Goal: Information Seeking & Learning: Learn about a topic

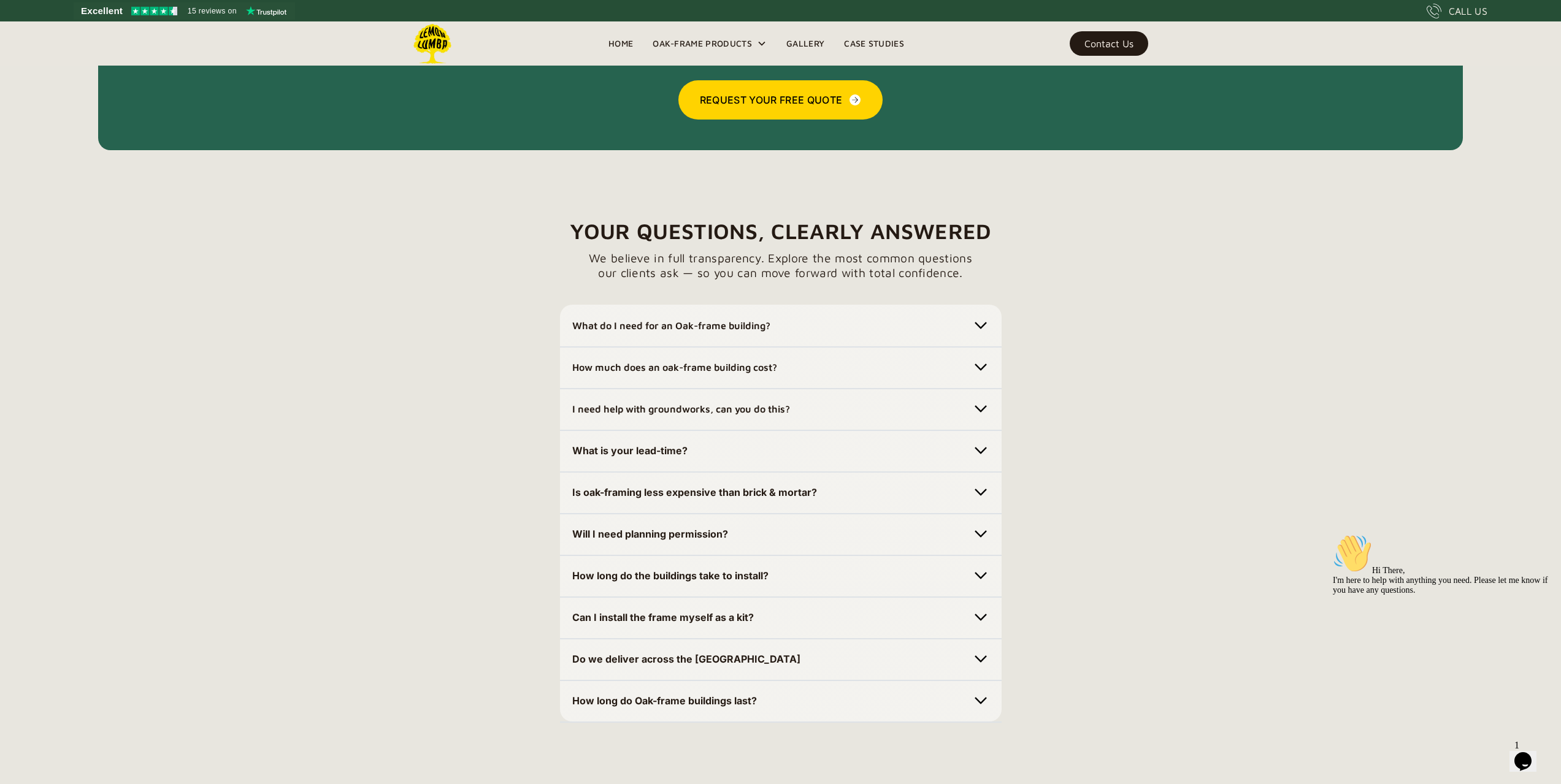
scroll to position [3391, 0]
click at [813, 365] on div "How much does an oak-frame building cost?" at bounding box center [781, 367] width 418 height 20
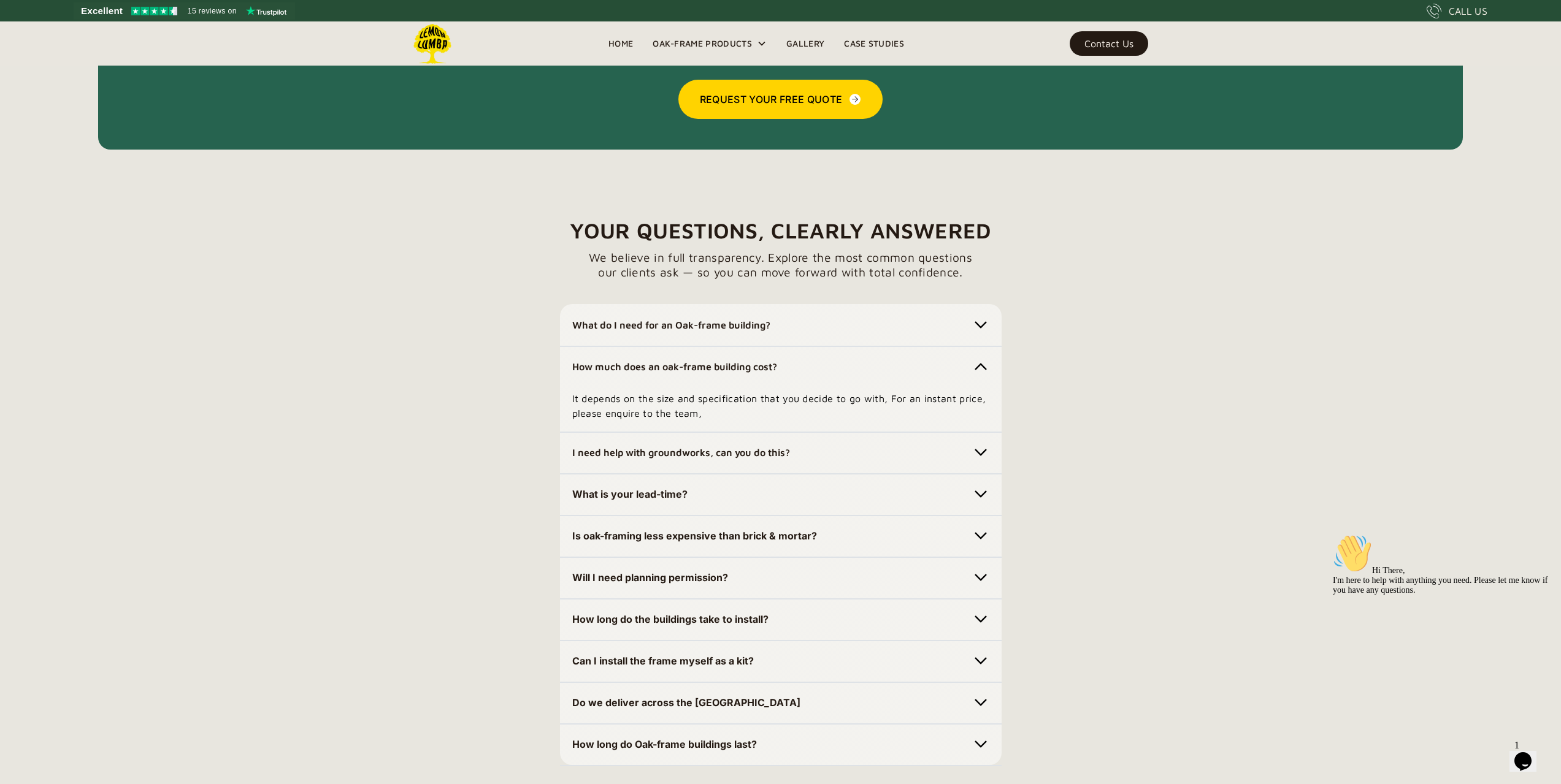
click at [813, 365] on div "How much does an oak-frame building cost?" at bounding box center [781, 367] width 418 height 20
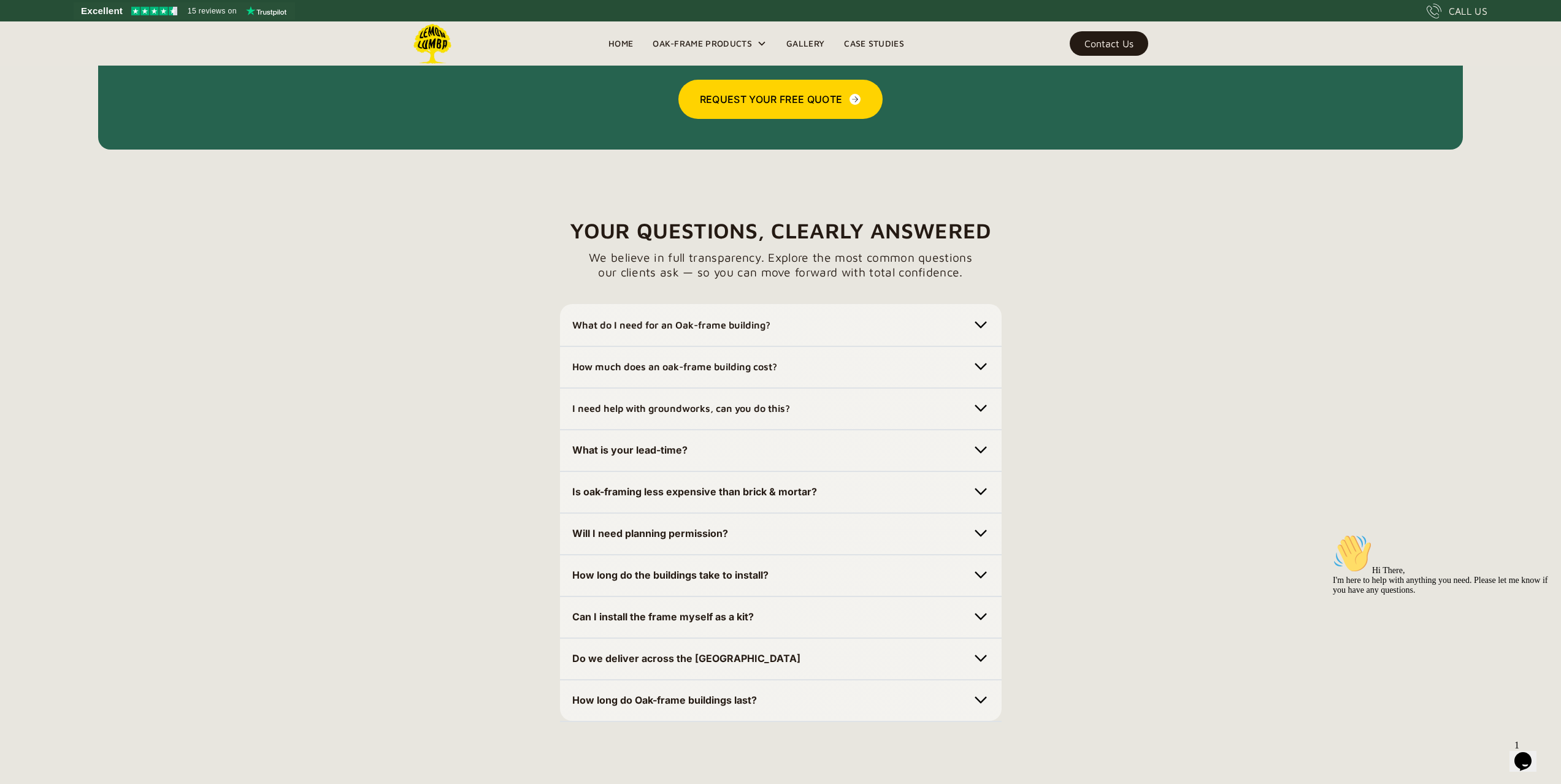
click at [828, 410] on div "I need help with groundworks, can you do this?" at bounding box center [781, 409] width 418 height 20
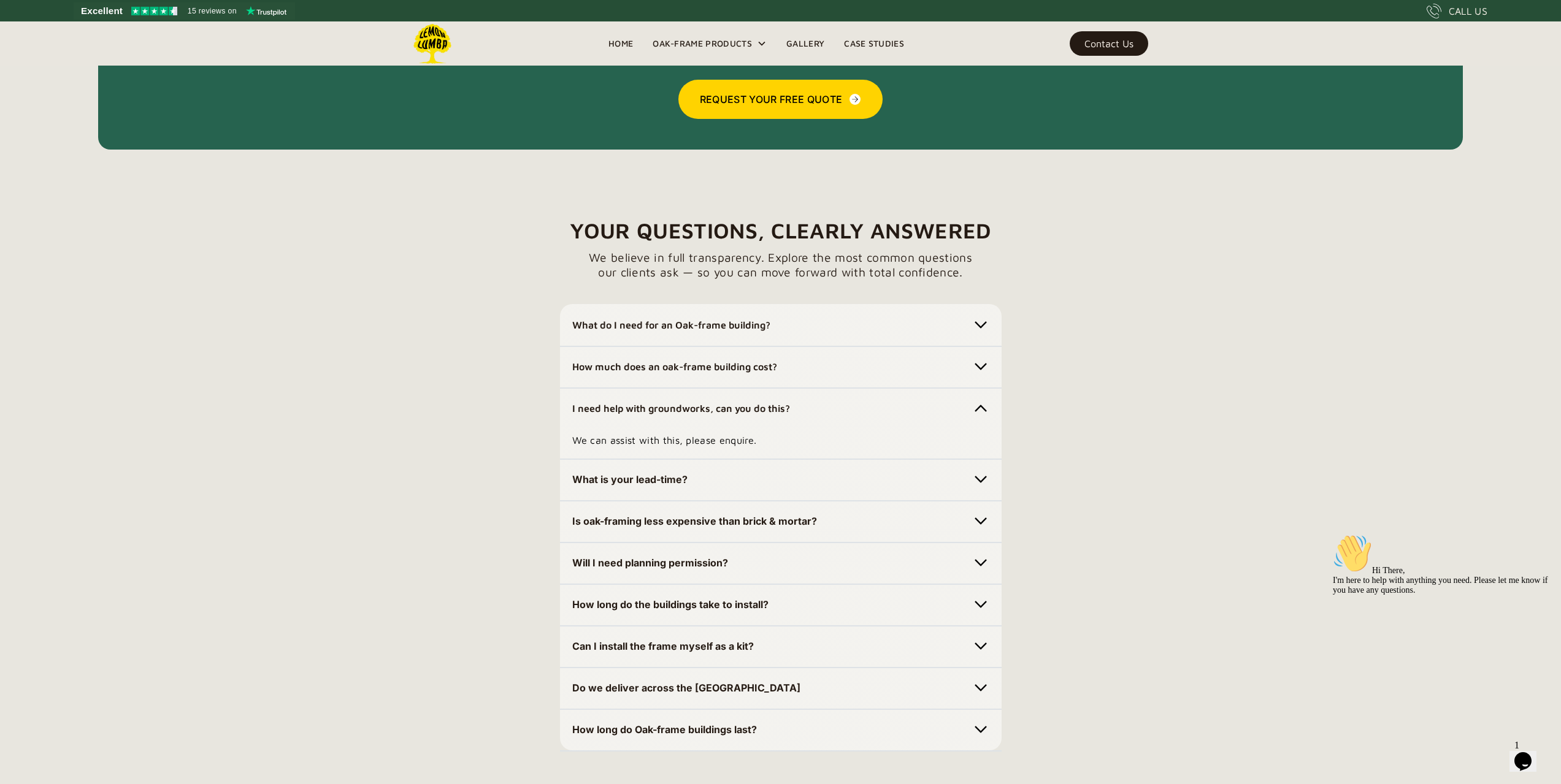
click at [828, 410] on div "I need help with groundworks, can you do this?" at bounding box center [781, 409] width 418 height 20
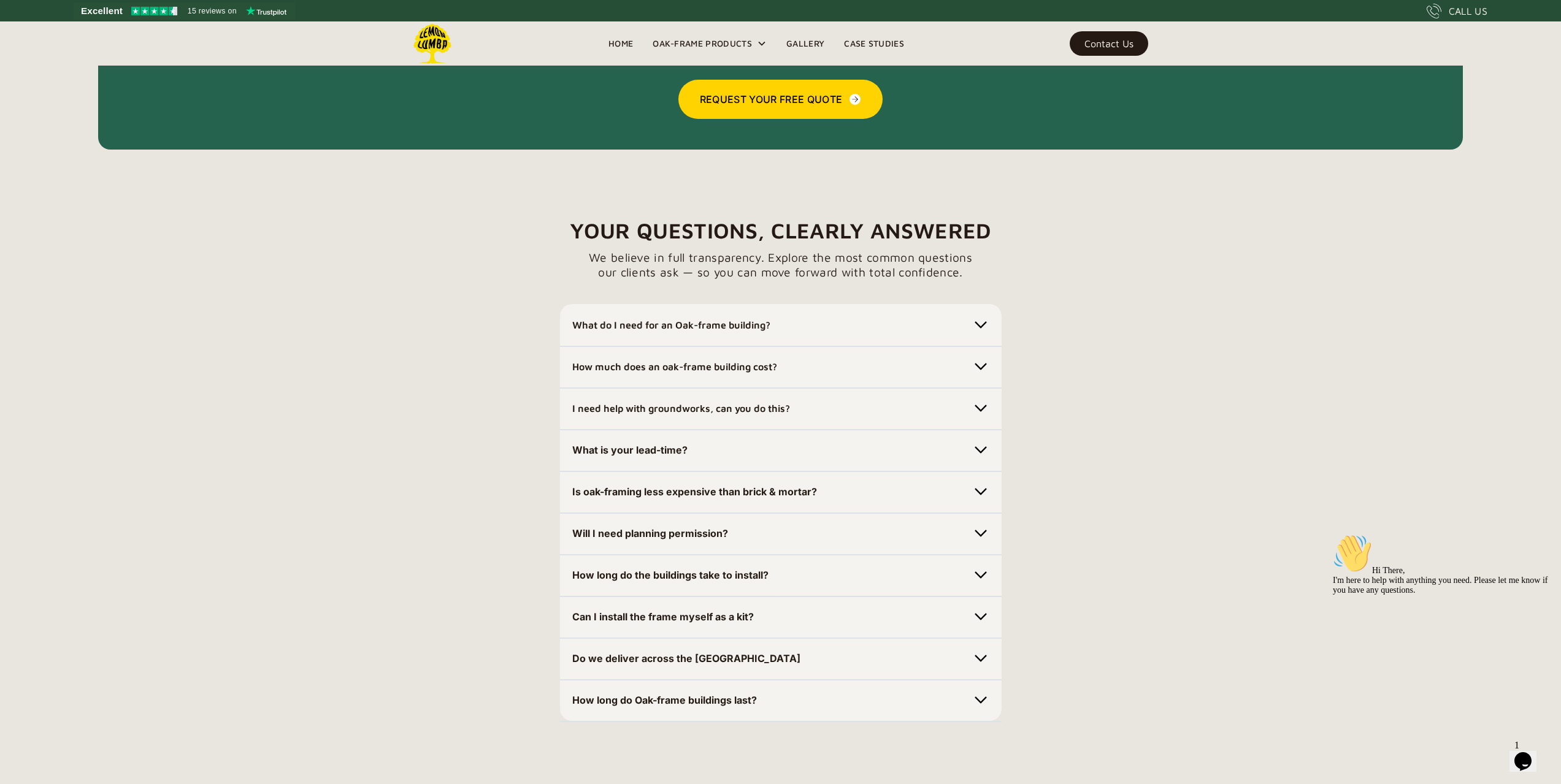
click at [784, 455] on div "What is your lead-time?" at bounding box center [781, 450] width 418 height 20
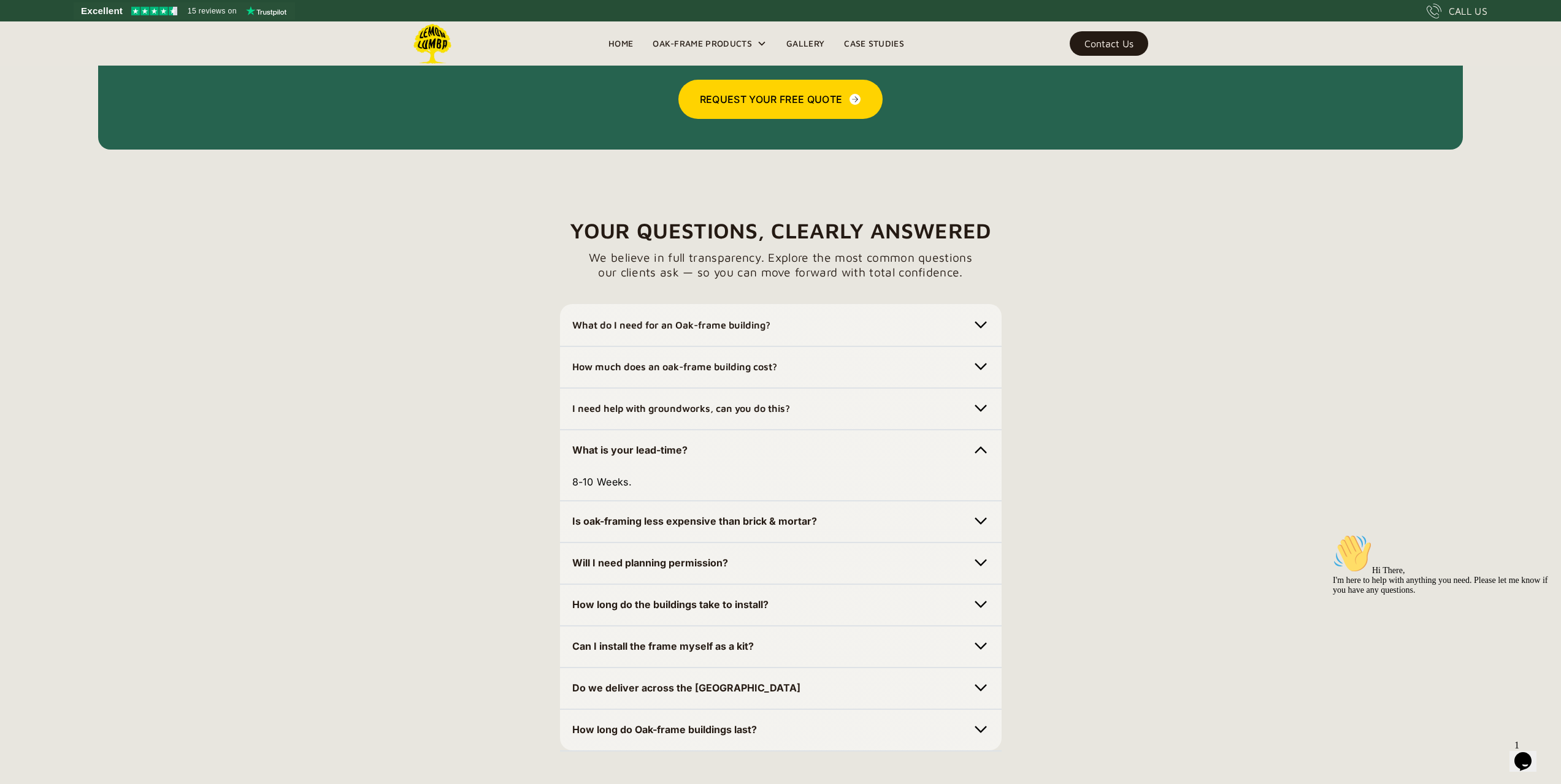
click at [784, 455] on div "What is your lead-time?" at bounding box center [781, 450] width 418 height 20
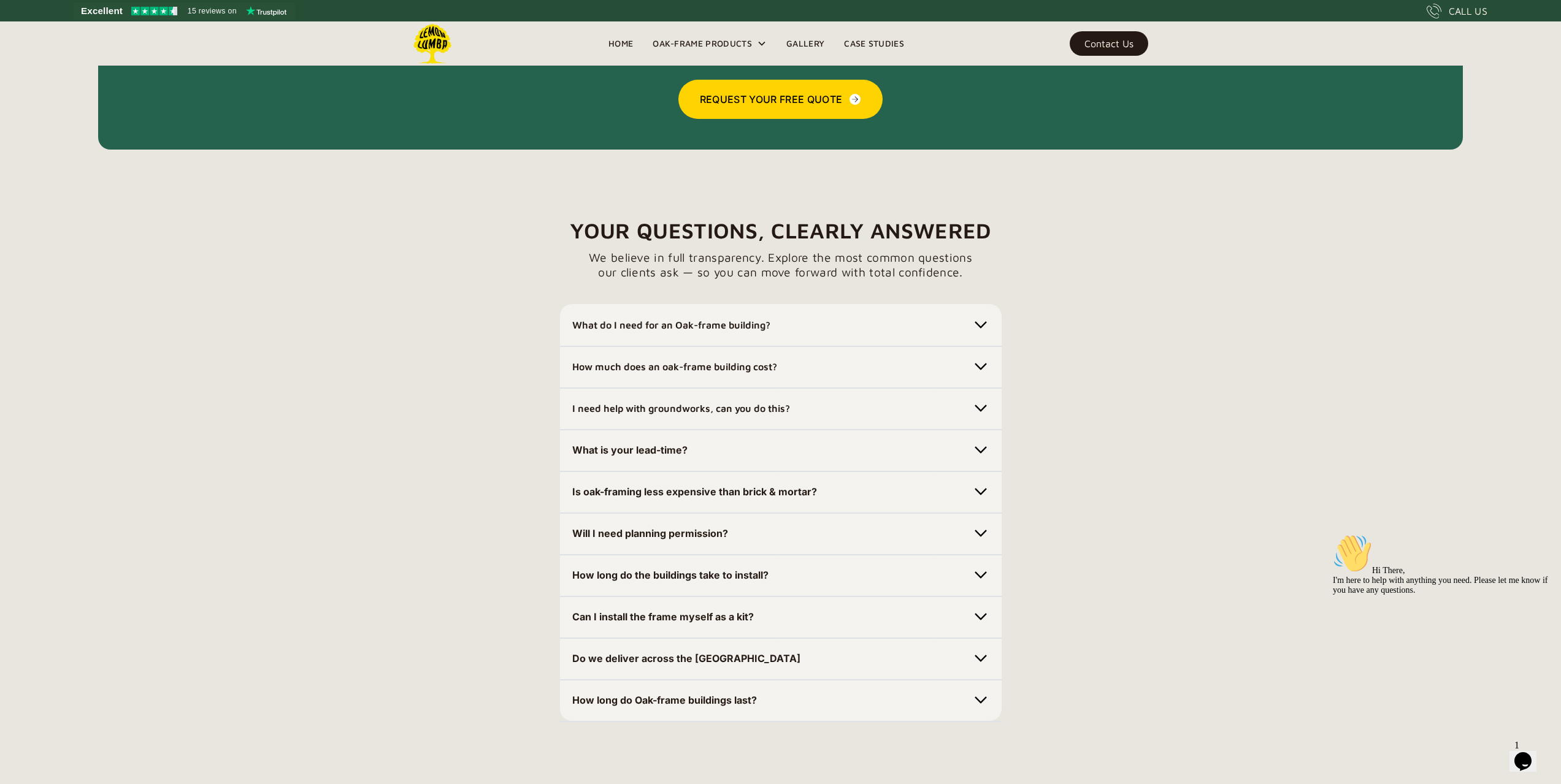
click at [865, 493] on div "Is oak-framing less expensive than brick & mortar?" at bounding box center [781, 491] width 418 height 20
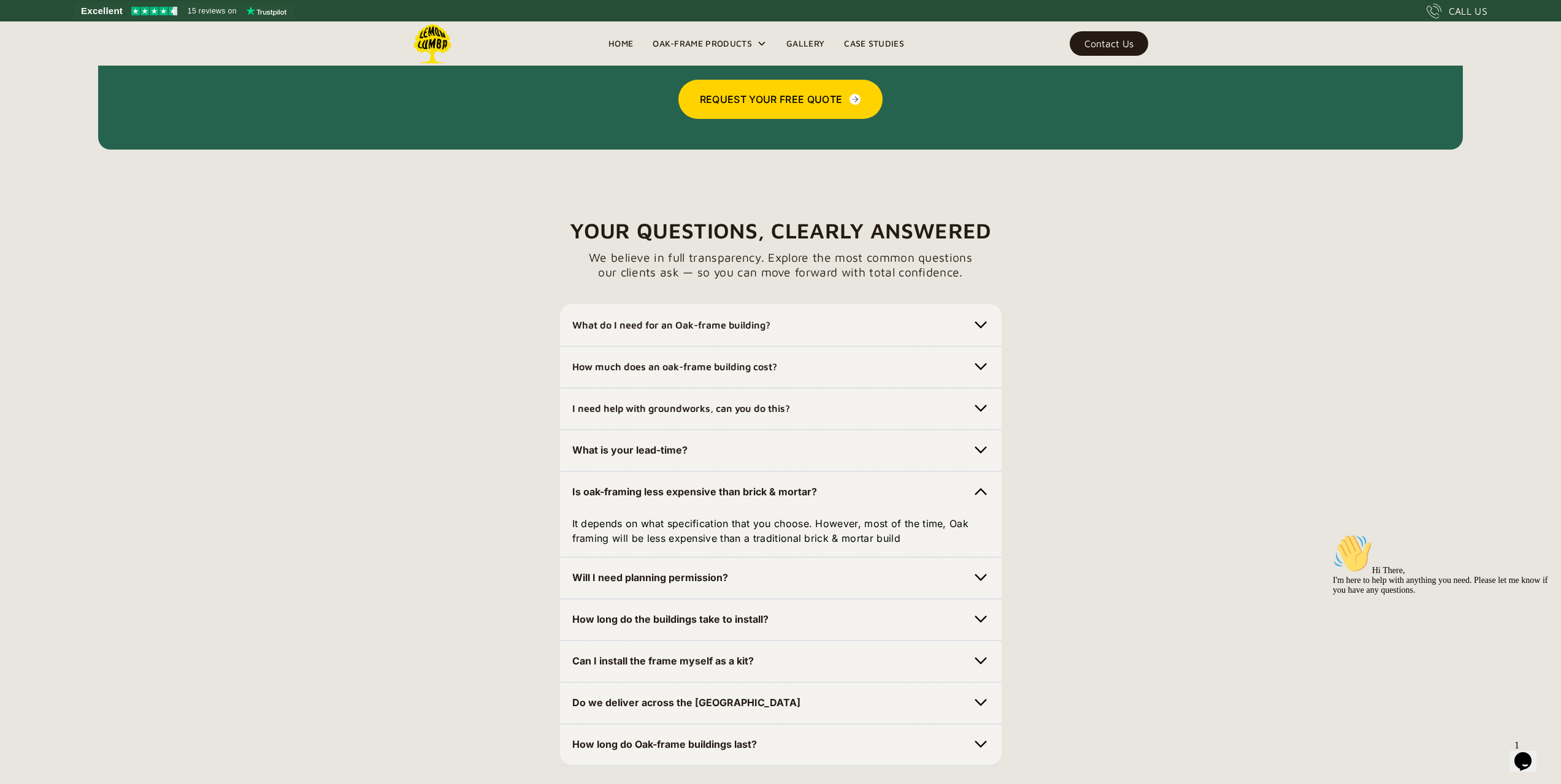
click at [865, 494] on div "Is oak-framing less expensive than brick & mortar?" at bounding box center [781, 491] width 418 height 20
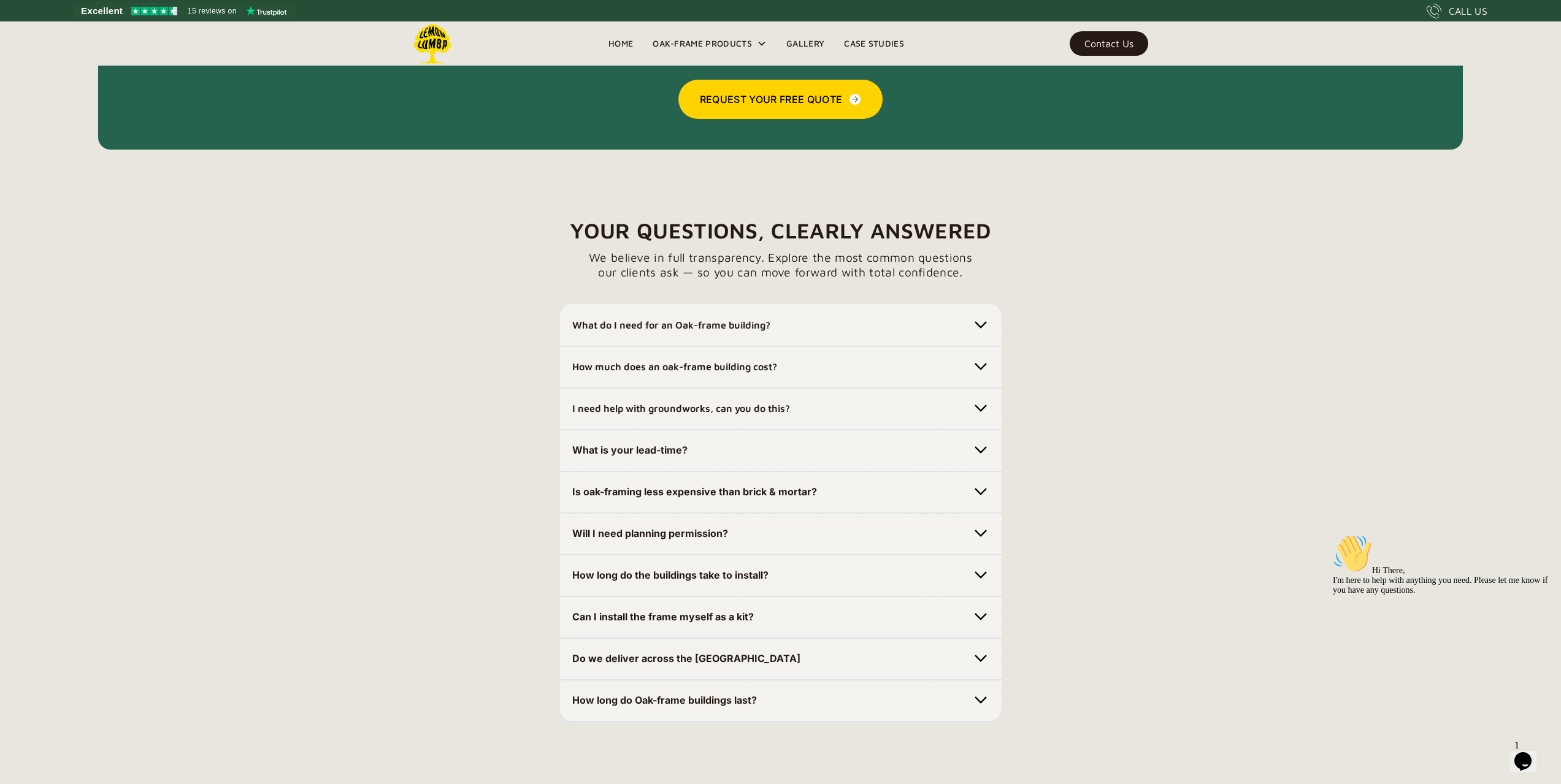
click at [835, 539] on div "Will I need planning permission?" at bounding box center [781, 533] width 418 height 20
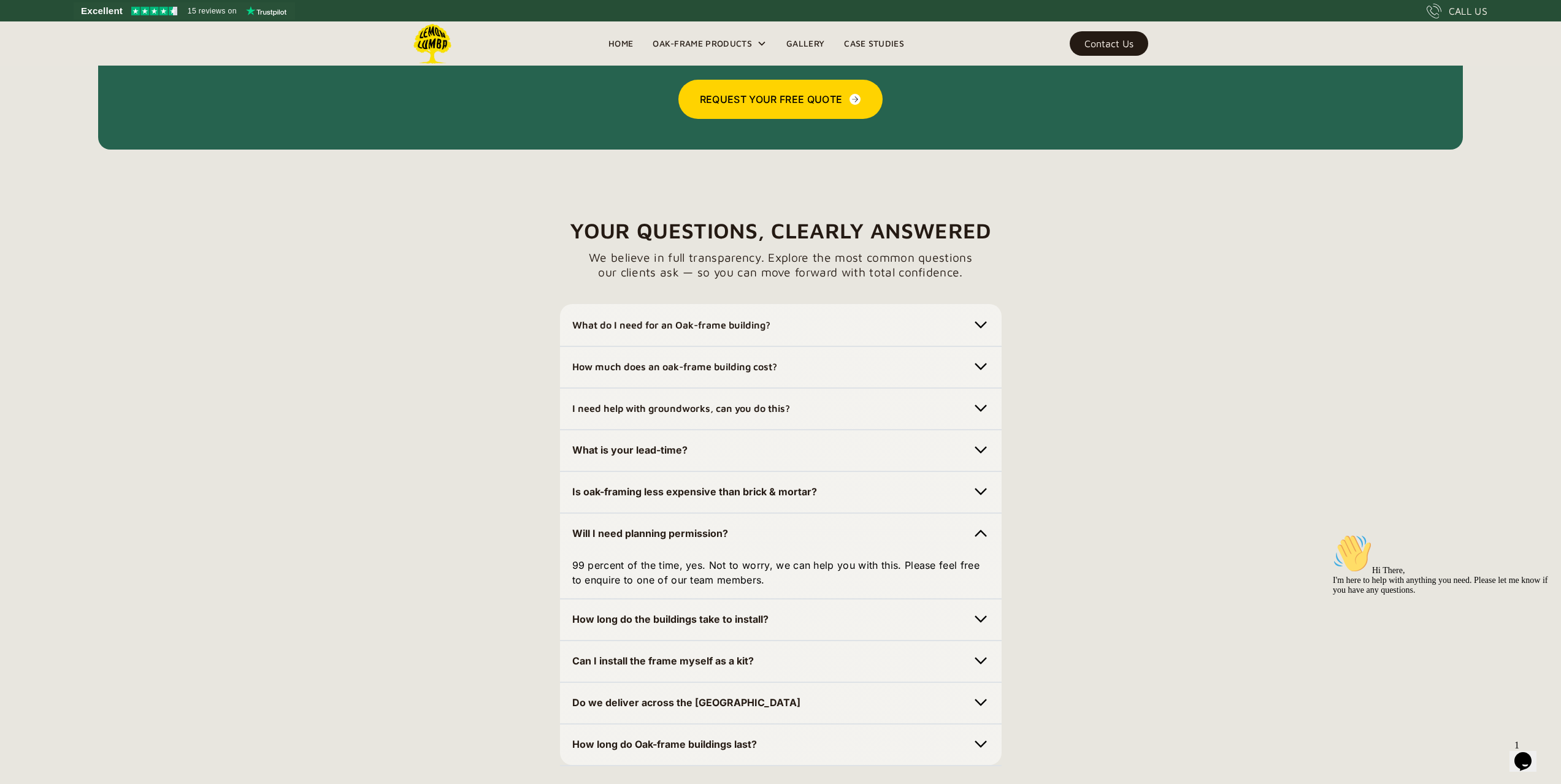
click at [836, 539] on div "Will I need planning permission?" at bounding box center [781, 533] width 418 height 20
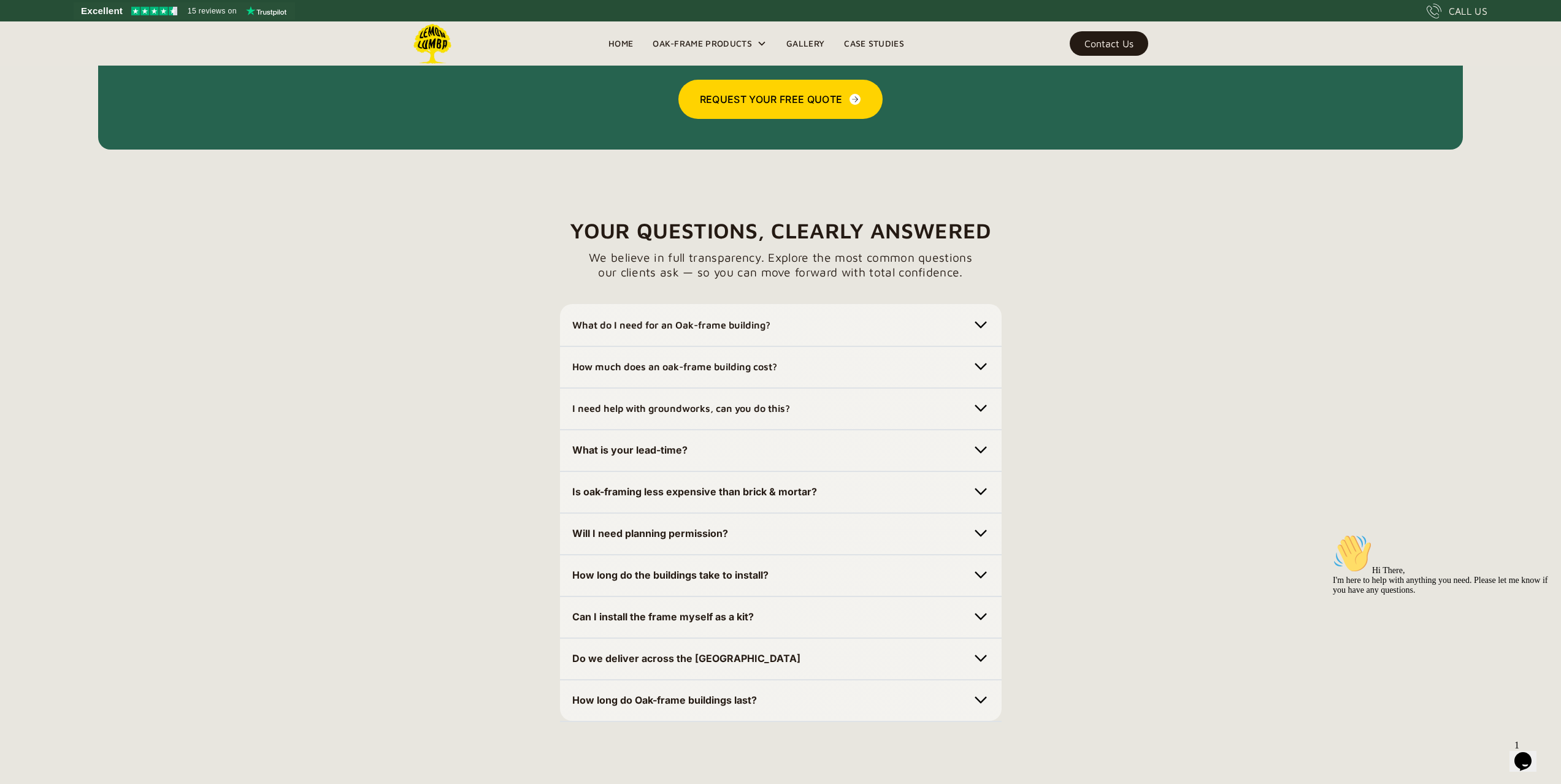
click at [824, 572] on div "How long do the buildings take to install?" at bounding box center [781, 575] width 418 height 20
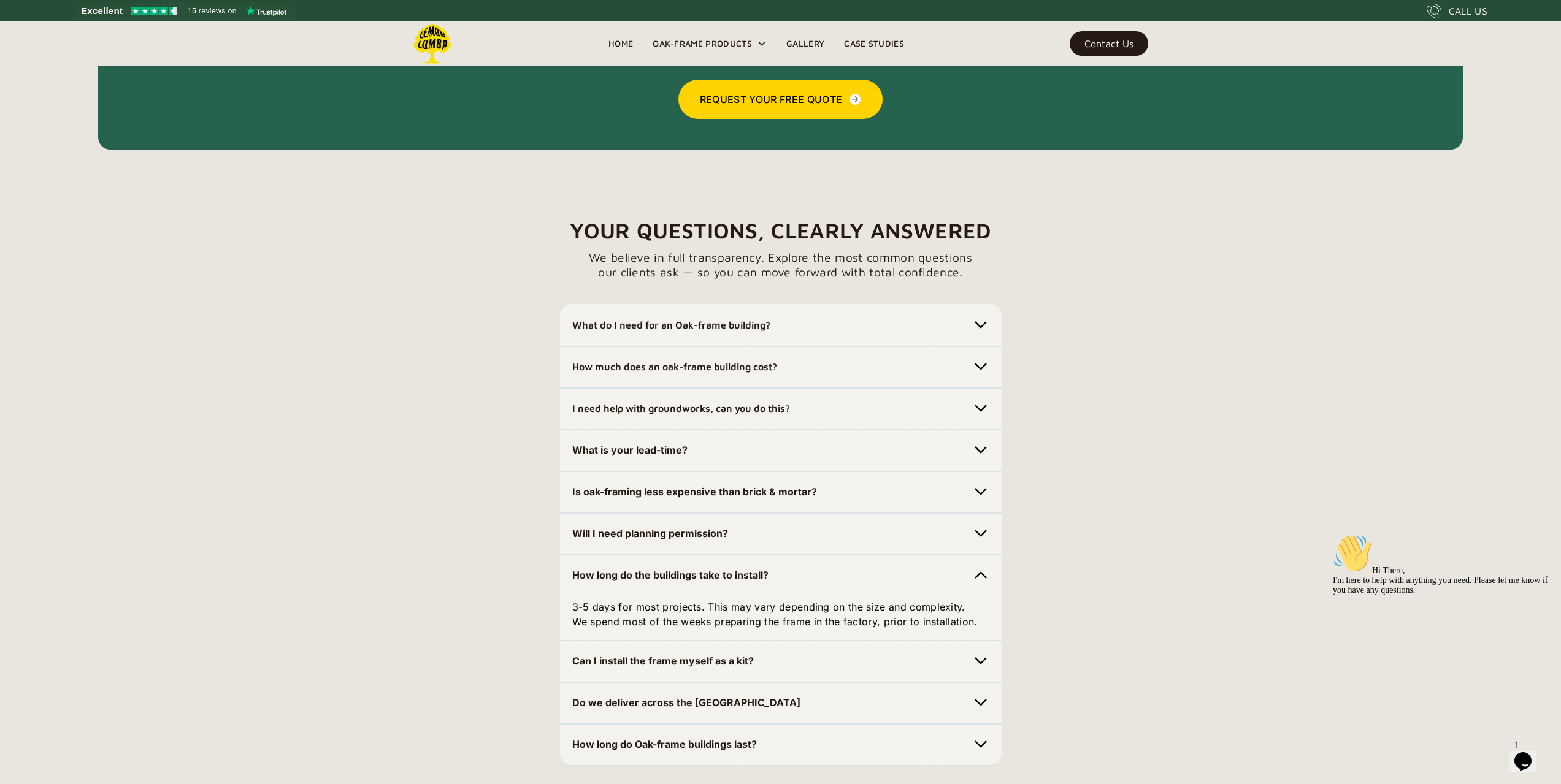
click at [824, 572] on div "How long do the buildings take to install?" at bounding box center [781, 575] width 418 height 20
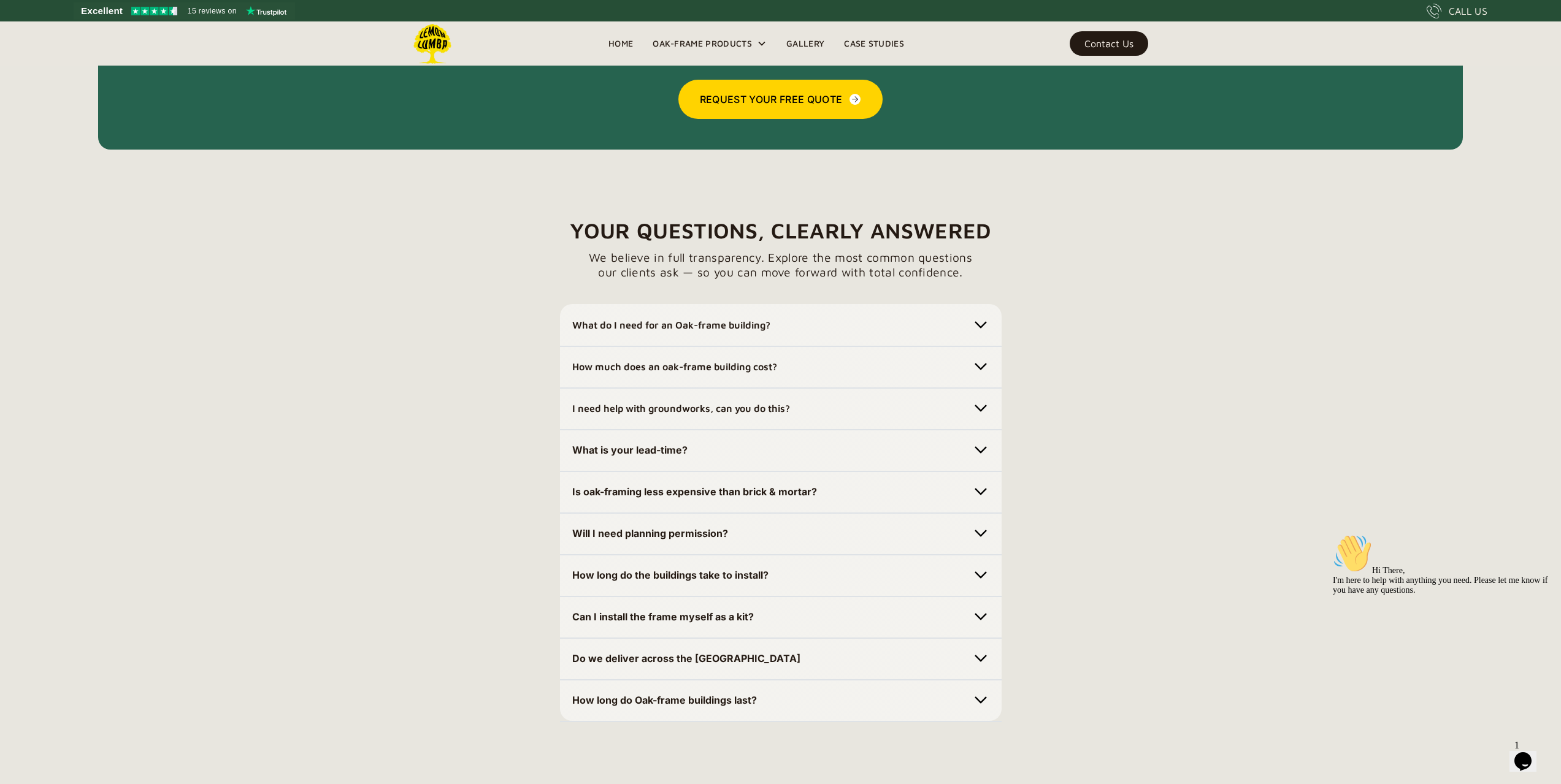
click at [808, 627] on div "Can I install the frame myself as a kit?" at bounding box center [781, 617] width 418 height 20
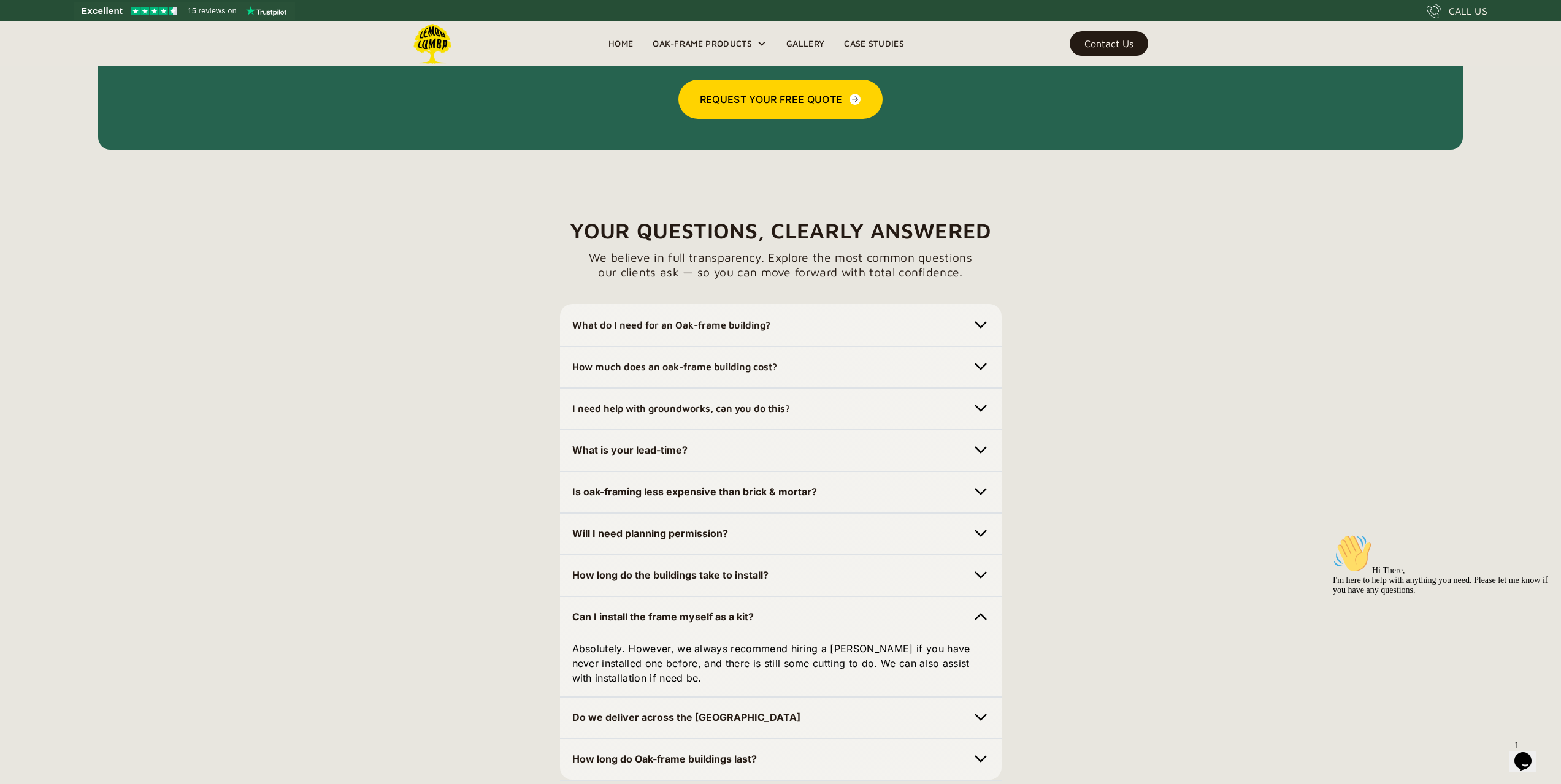
click at [806, 626] on div "Can I install the frame myself as a kit?" at bounding box center [781, 617] width 418 height 20
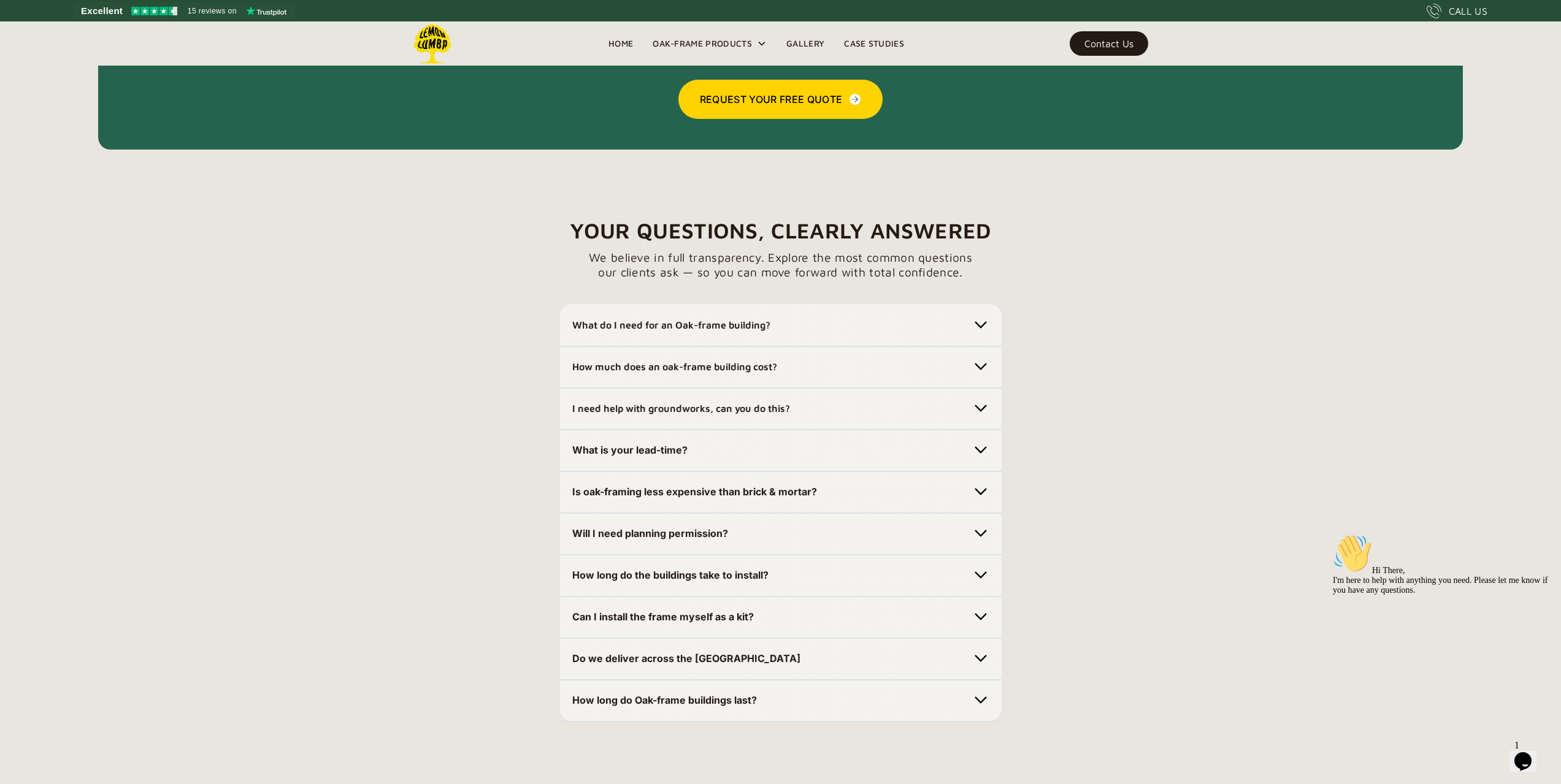
click at [787, 670] on div "Do we deliver across the [GEOGRAPHIC_DATA] Absolutely." at bounding box center [780, 659] width 442 height 43
click at [700, 704] on strong "How long do Oak-frame buildings last?" at bounding box center [664, 700] width 184 height 13
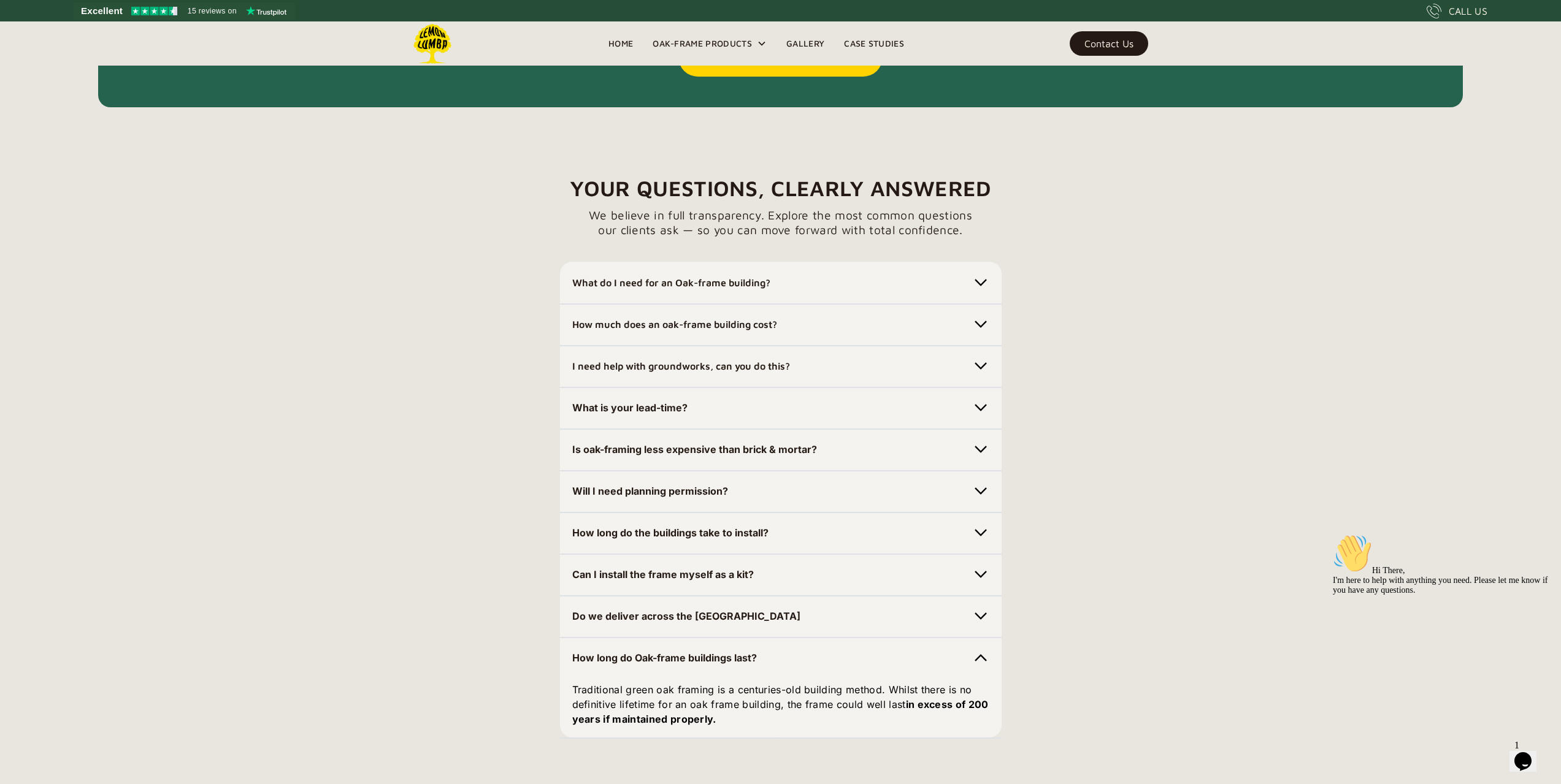
scroll to position [3433, 0]
click at [975, 655] on img at bounding box center [981, 657] width 18 height 18
